Goal: Information Seeking & Learning: Learn about a topic

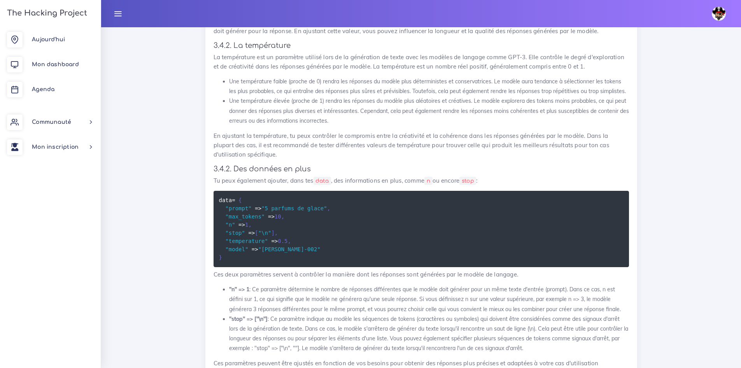
scroll to position [4344, 0]
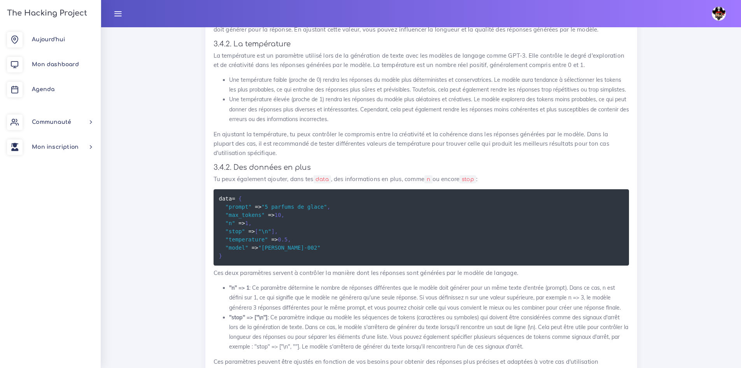
drag, startPoint x: 207, startPoint y: 96, endPoint x: 613, endPoint y: 183, distance: 415.5
click at [613, 183] on div "Gem HTTP Tu vas apprendre à utiliser la Gem HTTP et faire tes premiers bots. 1.…" at bounding box center [421, 73] width 432 height 1764
copy div "3.2. Grandes lignes de fonctionnement Ajoute donc la gem http dans ton Gemfile,…"
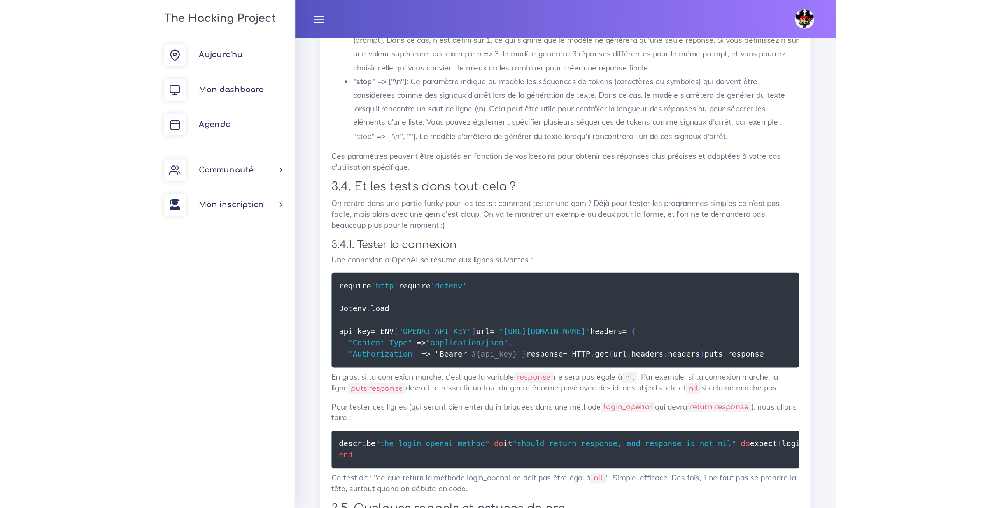
scroll to position [4040, 0]
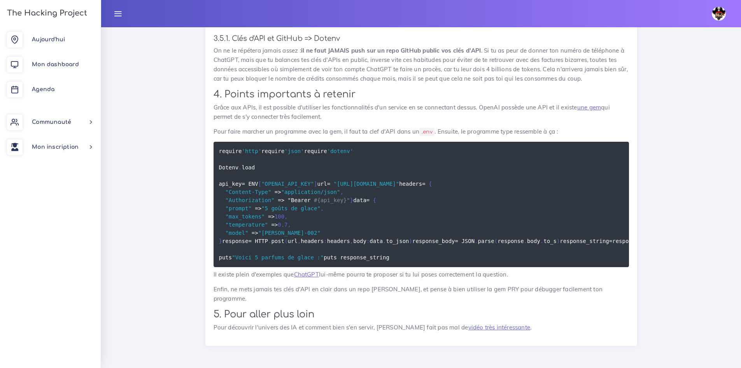
scroll to position [5460, 0]
drag, startPoint x: 303, startPoint y: 268, endPoint x: 200, endPoint y: 46, distance: 245.2
copy code "require 'http' require 'json' require 'dotenv' Dotenv . load api_key = ENV [ "O…"
click at [568, 142] on pre "require 'http' require 'json' require 'dotenv' Dotenv . load api_key = ENV [ "O…" at bounding box center [421, 204] width 415 height 125
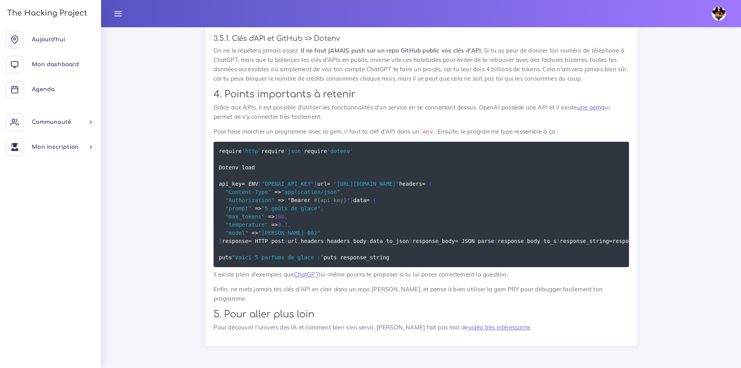
scroll to position [5421, 0]
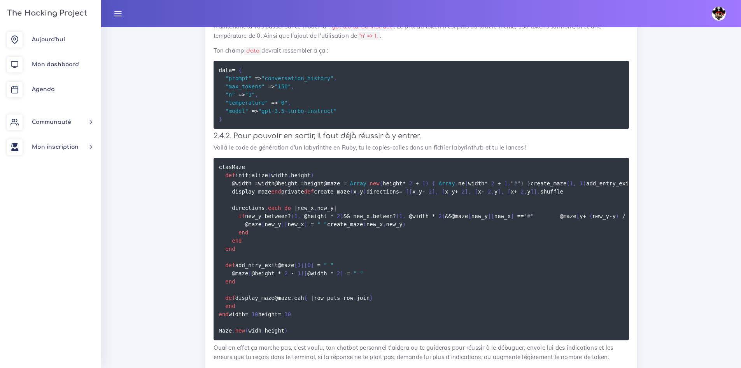
scroll to position [1207, 0]
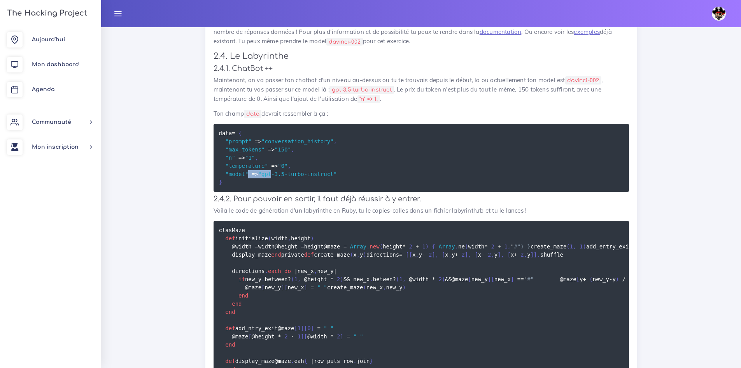
drag, startPoint x: 270, startPoint y: 177, endPoint x: 243, endPoint y: 174, distance: 26.6
click at [244, 174] on code "data = { "prompt" = > "conversation_history" , "max_tokens" = > "150" , "n" = >…" at bounding box center [278, 158] width 118 height 58
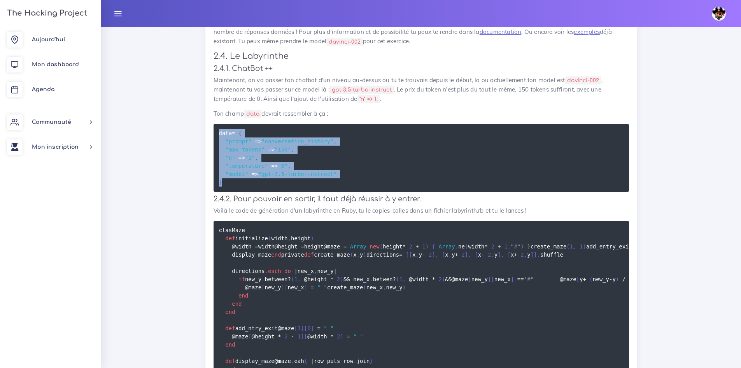
drag, startPoint x: 231, startPoint y: 184, endPoint x: 212, endPoint y: 133, distance: 53.8
copy code "data = { "prompt" = > "conversation_history" , "max_tokens" = > "150" , "n" = >…"
click at [469, 173] on pre "data = { "prompt" = > "conversation_history" , "max_tokens" = > "150" , "n" = >…" at bounding box center [421, 158] width 415 height 68
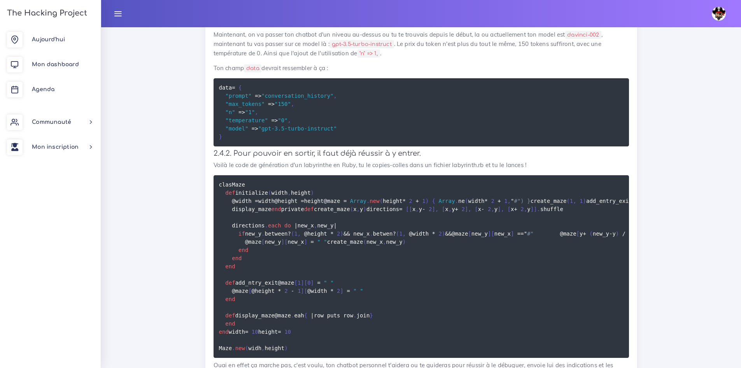
scroll to position [1479, 0]
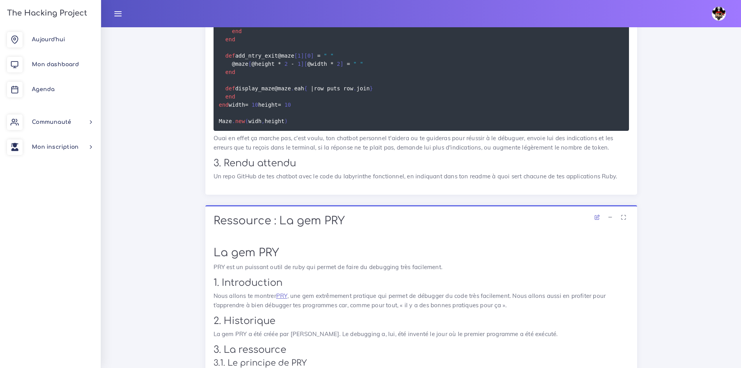
drag, startPoint x: 610, startPoint y: 306, endPoint x: 617, endPoint y: 306, distance: 7.0
click at [614, 169] on h2 "3. Rendu attendu" at bounding box center [421, 163] width 415 height 11
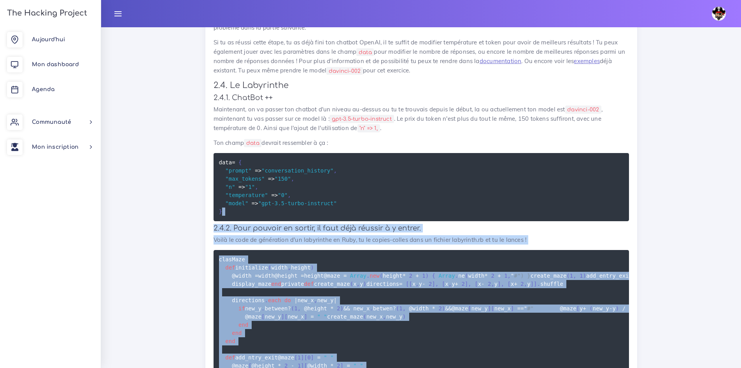
scroll to position [1168, 0]
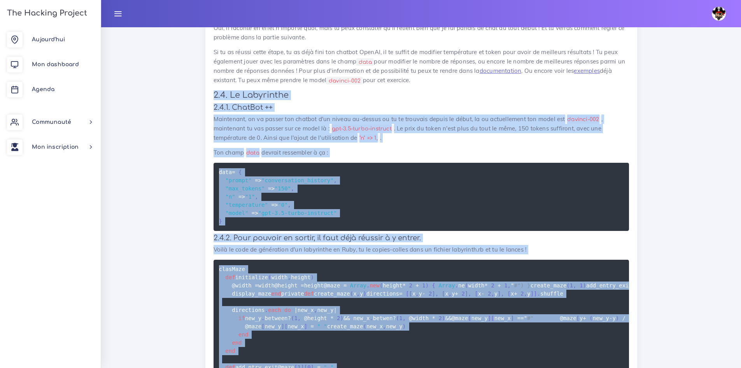
drag, startPoint x: 618, startPoint y: 315, endPoint x: 201, endPoint y: 96, distance: 471.1
copy div "2.4. Le Labyrinthe 2.4.1. ChatBot ++ Maintenant, on va passer ton chatbot d'un …"
click at [230, 201] on code "data = { "prompt" = > "conversation_history" , "max_tokens" = > "150" , "n" = >…" at bounding box center [278, 197] width 118 height 58
click at [272, 214] on span ""gpt-3.5-turbo-instruct"" at bounding box center [297, 213] width 79 height 6
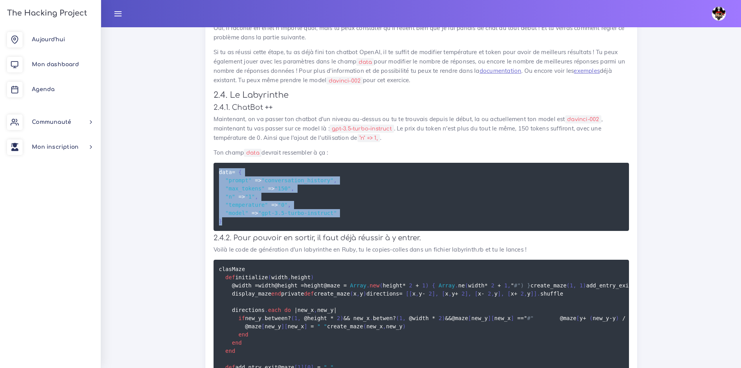
drag, startPoint x: 221, startPoint y: 213, endPoint x: 203, endPoint y: 172, distance: 44.6
copy code "data = { "prompt" = > "conversation_history" , "max_tokens" = > "150" , "n" = >…"
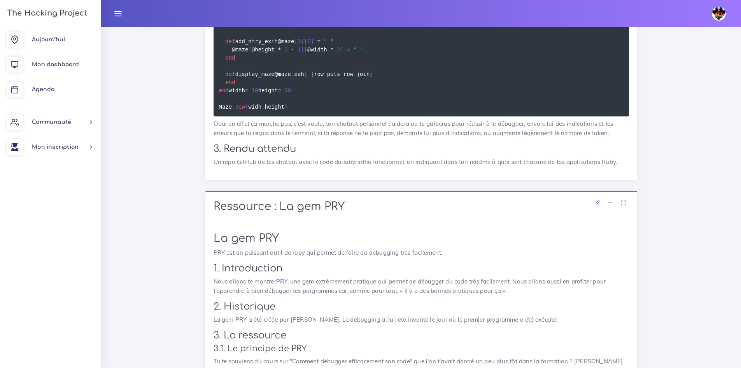
scroll to position [1518, 0]
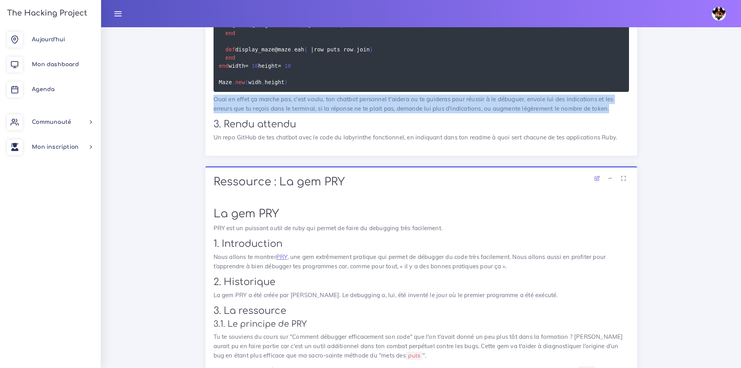
drag, startPoint x: 611, startPoint y: 245, endPoint x: 193, endPoint y: 236, distance: 418.6
copy p "Ouai en effet ça marche pas, c'est voulu, ton chatbot personnel t'aidera ou te …"
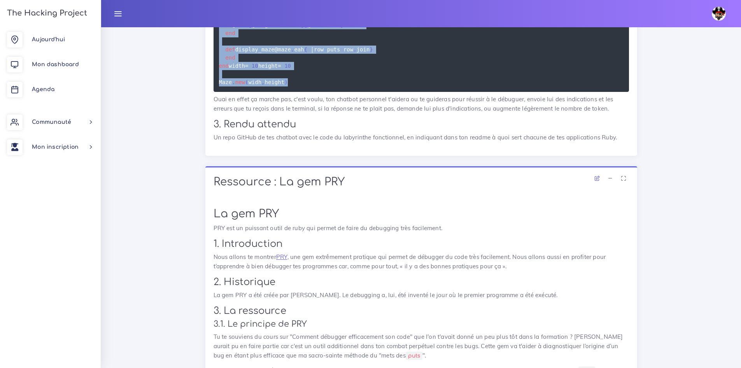
drag, startPoint x: 217, startPoint y: 191, endPoint x: 287, endPoint y: 223, distance: 76.9
click at [287, 92] on pre "clas Maze def initialize ( width , height ) @width = width @height = height @ma…" at bounding box center [421, 0] width 415 height 182
copy code "clas Maze def initialize ( width , height ) @width = width @height = height @ma…"
click at [311, 53] on span "|" at bounding box center [312, 49] width 3 height 6
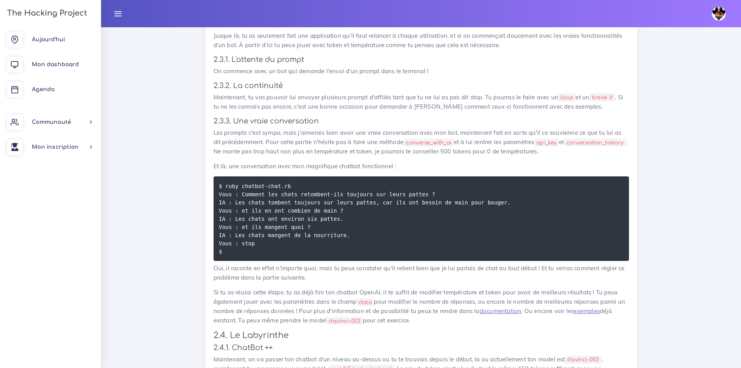
scroll to position [896, 0]
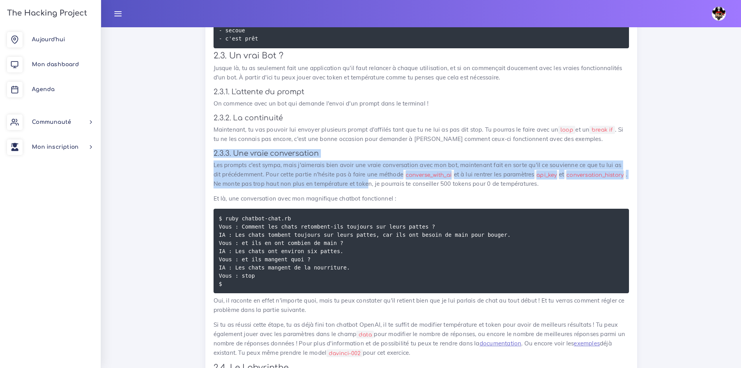
drag, startPoint x: 209, startPoint y: 149, endPoint x: 541, endPoint y: 164, distance: 332.9
click at [443, 179] on div "Chatbot OpenAI Depuis toujours, tu te demandes comment faire des bots chatgpt q…" at bounding box center [421, 179] width 432 height 1198
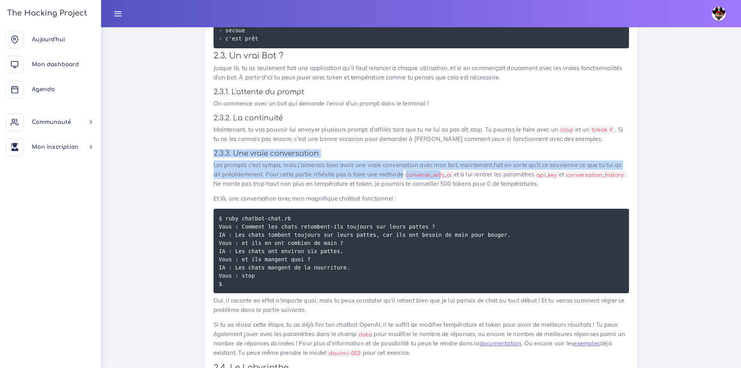
drag, startPoint x: 237, startPoint y: 145, endPoint x: 229, endPoint y: 147, distance: 8.5
click at [238, 145] on div "Chatbot OpenAI Depuis toujours, tu te demandes comment faire des bots chatgpt q…" at bounding box center [421, 176] width 415 height 1176
click at [214, 154] on h4 "2.3.3. Une vraie conversation" at bounding box center [421, 153] width 415 height 9
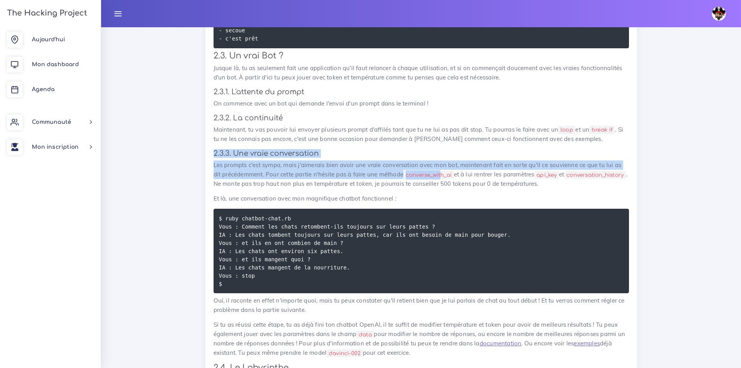
click at [223, 149] on h4 "2.3.3. Une vraie conversation" at bounding box center [421, 153] width 415 height 9
click at [224, 148] on div "Chatbot OpenAI Depuis toujours, tu te demandes comment faire des bots chatgpt q…" at bounding box center [421, 176] width 415 height 1176
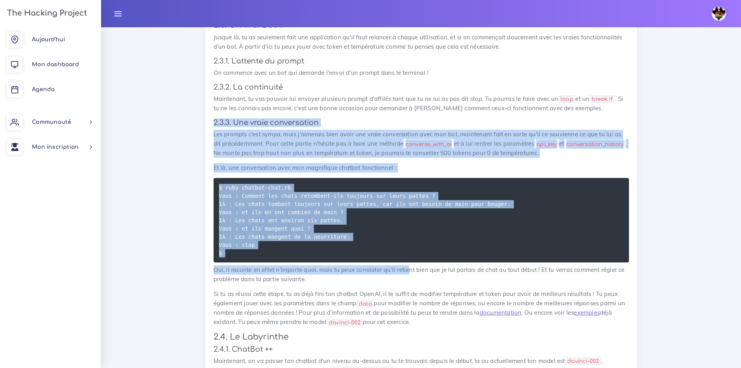
scroll to position [1012, 0]
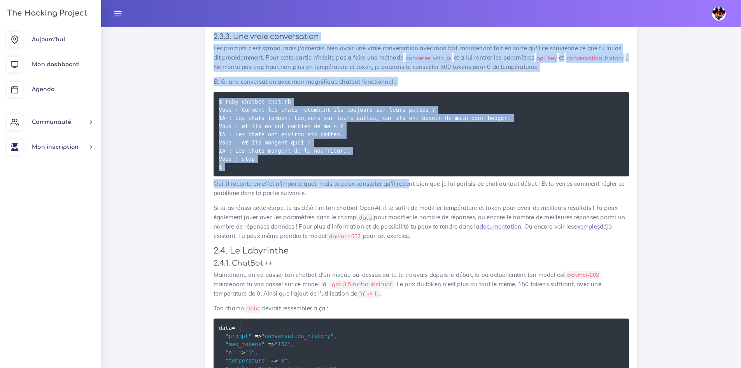
drag, startPoint x: 215, startPoint y: 152, endPoint x: 471, endPoint y: 238, distance: 270.0
click at [471, 238] on div "Chatbot OpenAI Depuis toujours, tu te demandes comment faire des bots chatgpt q…" at bounding box center [421, 60] width 415 height 1176
copy div "2.3.3. Une vraie conversation Les prompts c'est sympa, mais j'aimerais bien avo…"
click at [328, 98] on pre "$ ruby chatbot-chat.rb Vous : Comment les chats retombent-ils toujours sur leur…" at bounding box center [421, 134] width 415 height 84
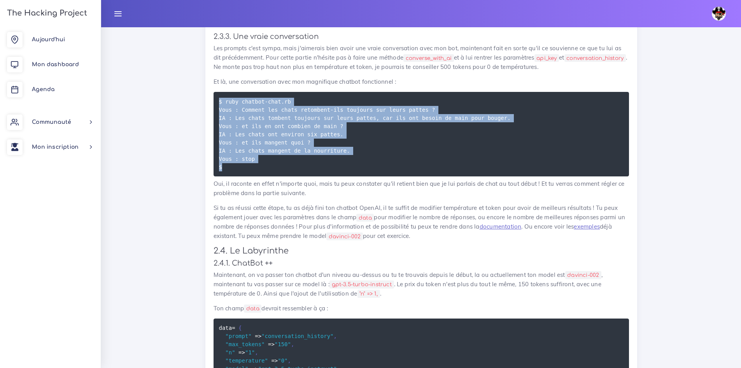
drag, startPoint x: 240, startPoint y: 168, endPoint x: 205, endPoint y: 95, distance: 80.7
click at [205, 95] on div "Chatbot OpenAI Depuis toujours, tu te demandes comment faire des bots chatgpt q…" at bounding box center [421, 63] width 432 height 1198
copy code "$ ruby chatbot-chat.rb Vous : Comment les chats retombent-ils toujours sur leur…"
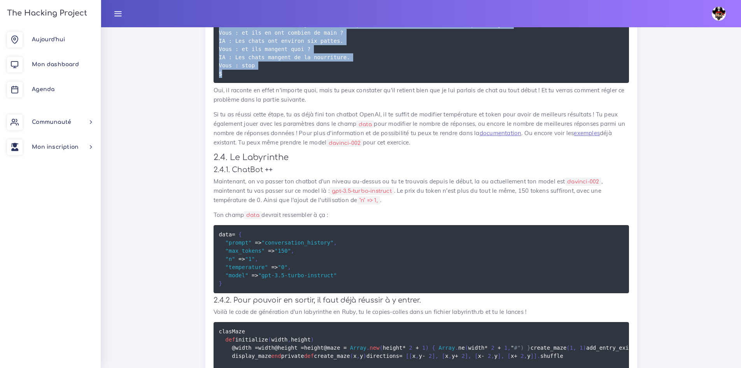
scroll to position [1090, 0]
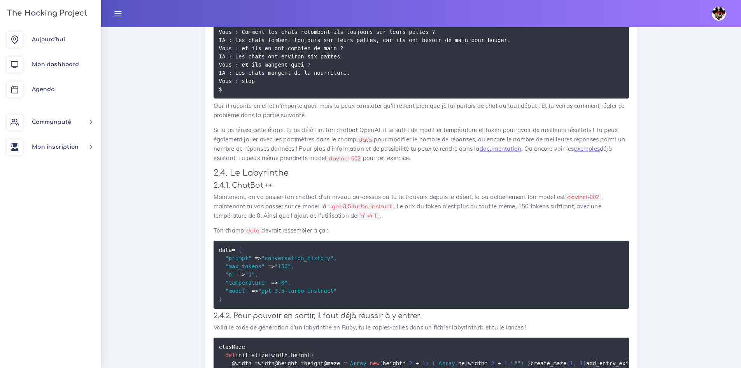
click at [417, 136] on p "Si tu as réussi cette étape, tu as déjà fini ton chatbot OpenAI, il te suffit d…" at bounding box center [421, 143] width 415 height 37
drag, startPoint x: 394, startPoint y: 205, endPoint x: 333, endPoint y: 208, distance: 61.2
click at [333, 207] on code "gpt-3.5-turbo-instruct" at bounding box center [361, 206] width 65 height 8
copy code "gpt-3.5-turbo-instruc"
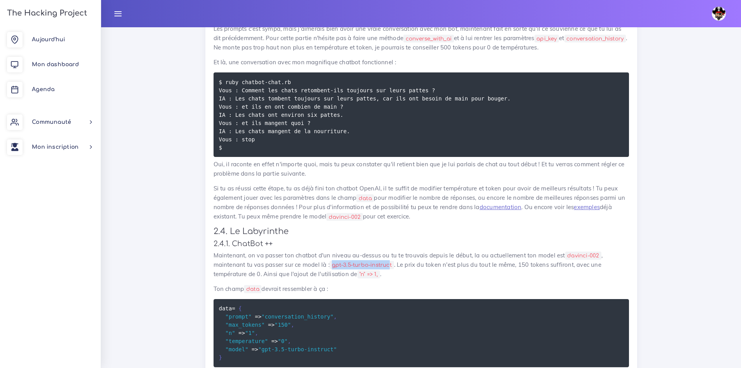
scroll to position [935, 0]
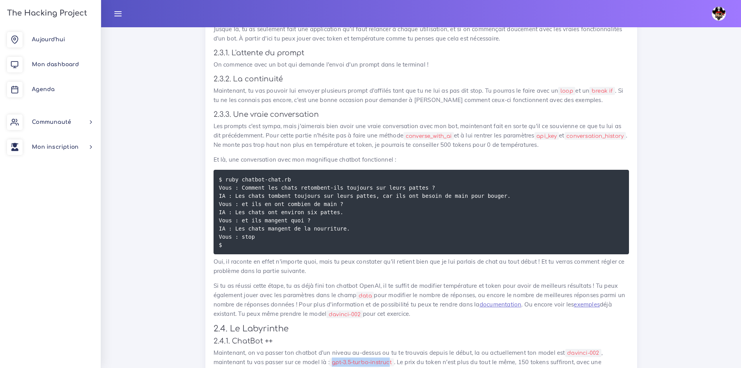
drag, startPoint x: 436, startPoint y: 197, endPoint x: 207, endPoint y: 116, distance: 243.5
click at [207, 116] on div "Chatbot OpenAI Depuis toujours, tu te demandes comment faire des bots chatgpt q…" at bounding box center [421, 140] width 432 height 1198
copy div "2.3.3. Une vraie conversation Les prompts c'est sympa, mais j'aimerais bien avo…"
click at [352, 224] on pre "$ ruby chatbot-chat.rb Vous : Comment les chats retombent-ils toujours sur leur…" at bounding box center [421, 212] width 415 height 84
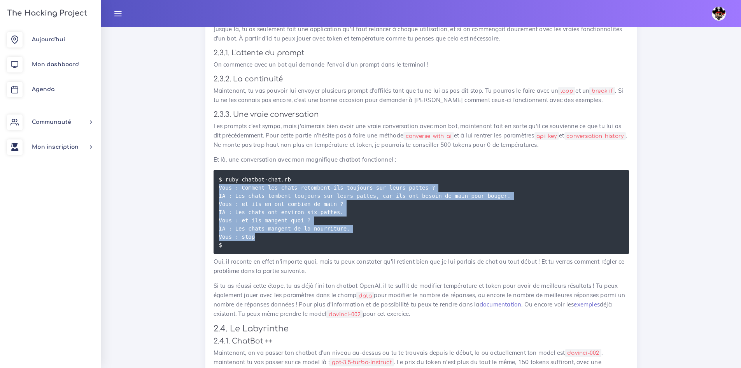
drag, startPoint x: 277, startPoint y: 236, endPoint x: 210, endPoint y: 186, distance: 83.1
click at [210, 186] on div "Chatbot OpenAI Depuis toujours, tu te demandes comment faire des bots chatgpt q…" at bounding box center [421, 140] width 432 height 1198
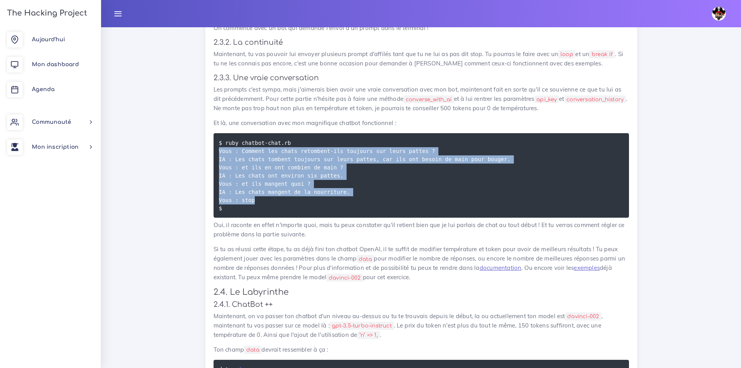
scroll to position [974, 0]
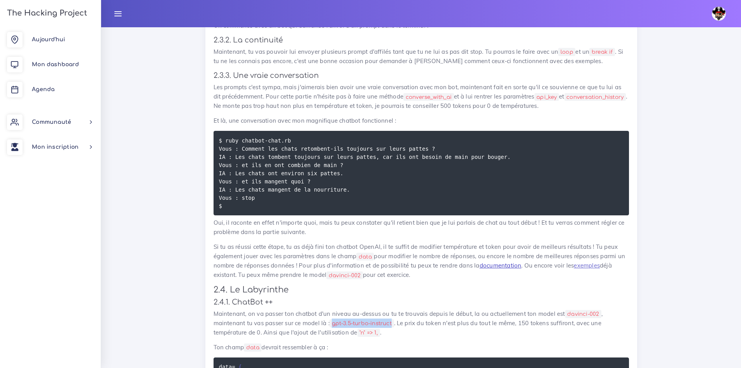
drag, startPoint x: 395, startPoint y: 325, endPoint x: 492, endPoint y: 263, distance: 114.7
click at [335, 326] on code "gpt-3.5-turbo-instruct" at bounding box center [361, 323] width 65 height 8
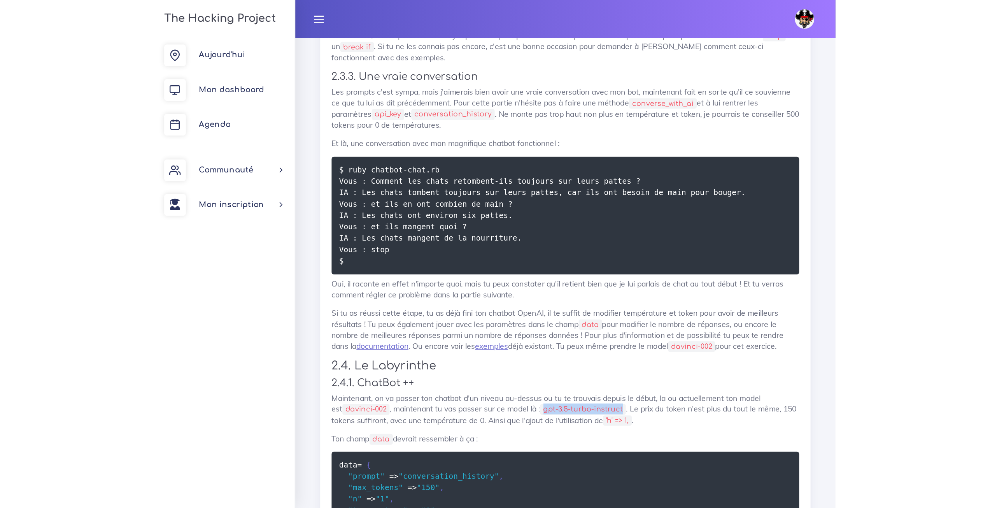
scroll to position [946, 0]
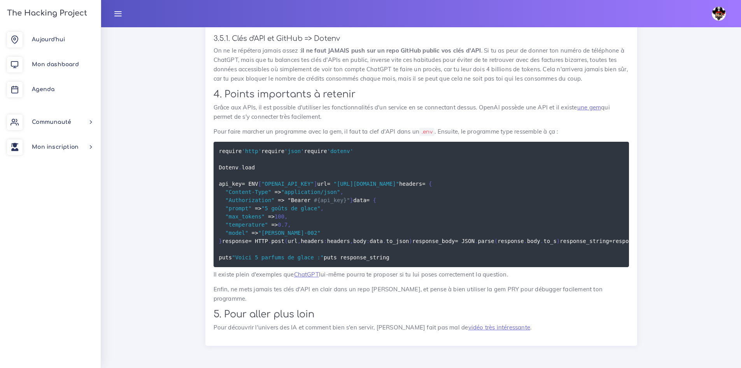
scroll to position [4955, 0]
